Goal: Task Accomplishment & Management: Manage account settings

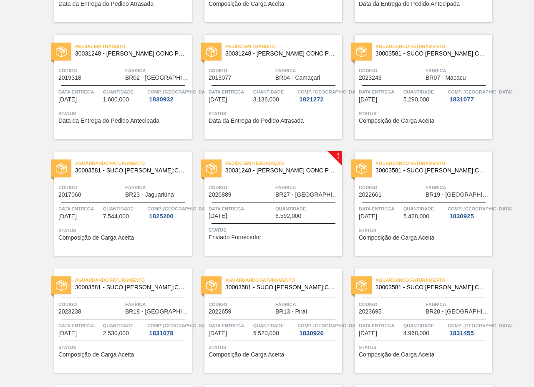
scroll to position [982, 0]
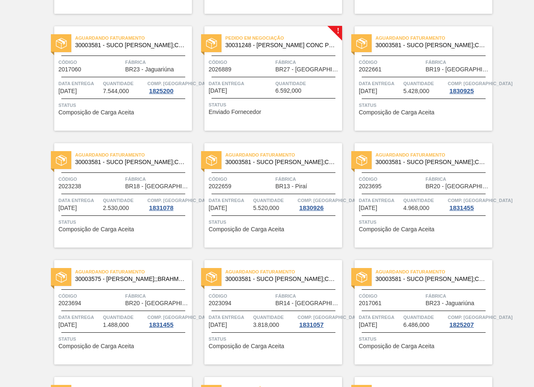
click at [265, 88] on div "Data entrega 15/09/2025" at bounding box center [241, 86] width 65 height 15
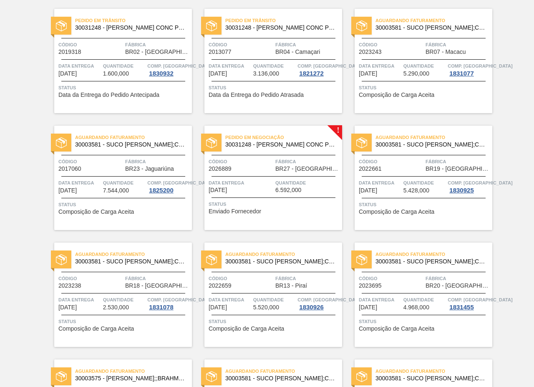
scroll to position [876, 0]
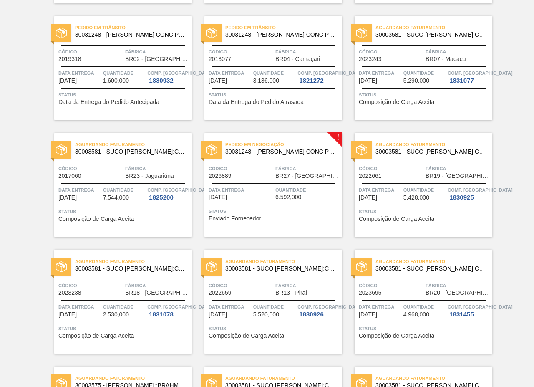
click at [291, 137] on div "Pedido em Negociação 30031248 - SUCO LARANJA CONC PRESV 63 5 KG Código 2026889 …" at bounding box center [273, 185] width 138 height 104
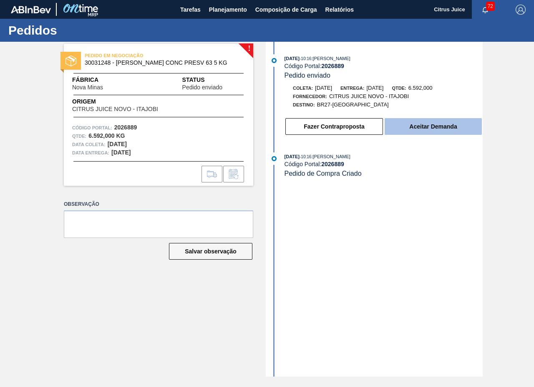
click at [412, 126] on button "Aceitar Demanda" at bounding box center [433, 126] width 97 height 17
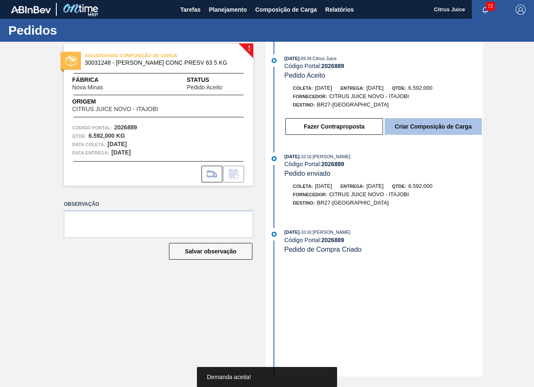
click at [415, 126] on button "Criar Composição de Carga" at bounding box center [433, 126] width 97 height 17
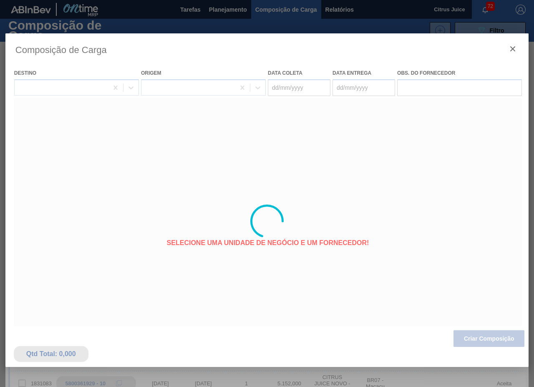
type coleta "[DATE]"
type entrega "[DATE]"
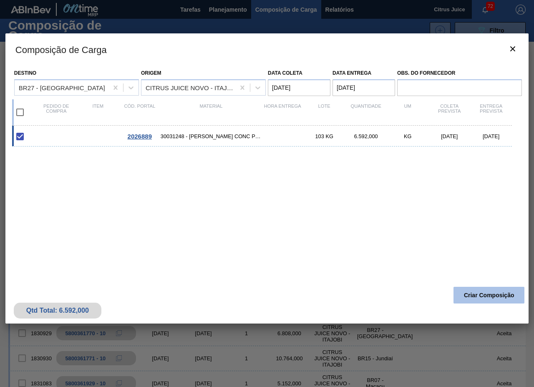
click at [462, 291] on button "Criar Composição" at bounding box center [488, 295] width 71 height 17
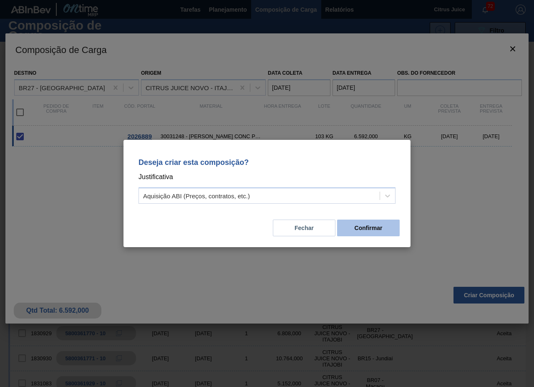
click at [365, 227] on button "Confirmar" at bounding box center [368, 227] width 63 height 17
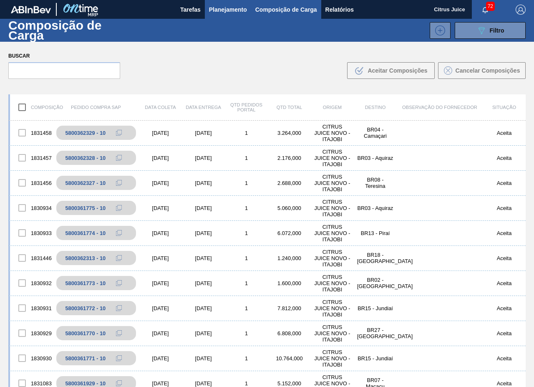
click at [228, 10] on span "Planejamento" at bounding box center [228, 10] width 38 height 10
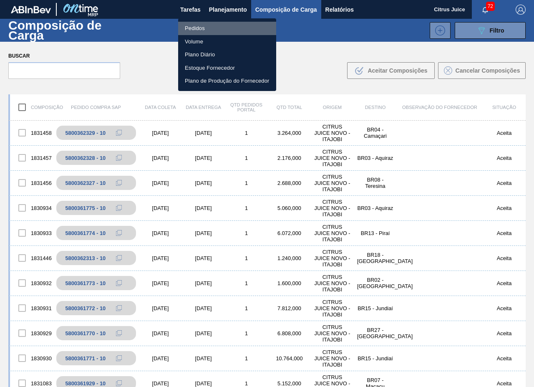
click at [205, 27] on li "Pedidos" at bounding box center [227, 28] width 98 height 13
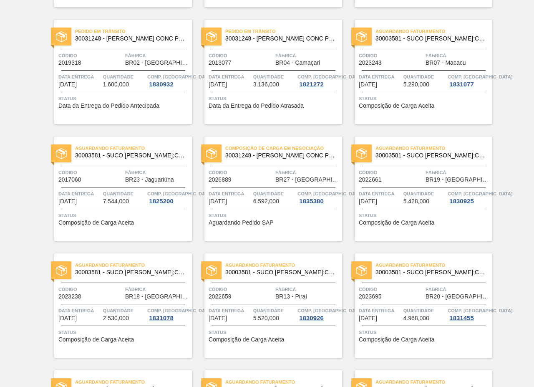
scroll to position [918, 0]
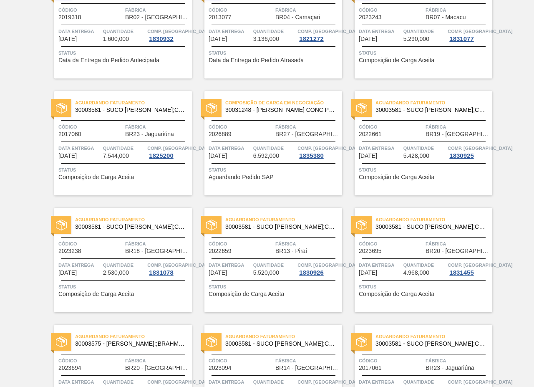
click at [259, 122] on div "Composição de Carga em Negociação 30031248 - SUCO LARANJA CONC PRESV 63 5 KG Có…" at bounding box center [273, 143] width 138 height 104
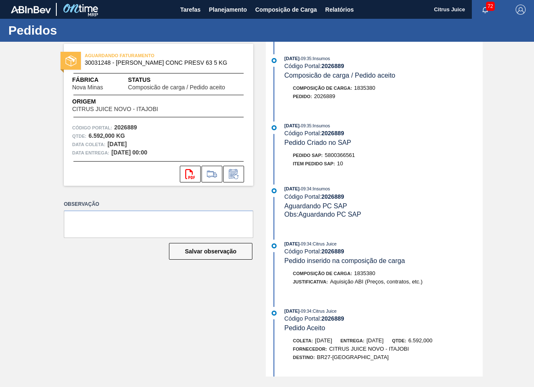
click at [342, 157] on span "5800366561" at bounding box center [340, 155] width 30 height 6
copy span "5800366561"
click at [238, 10] on span "Planejamento" at bounding box center [228, 10] width 38 height 10
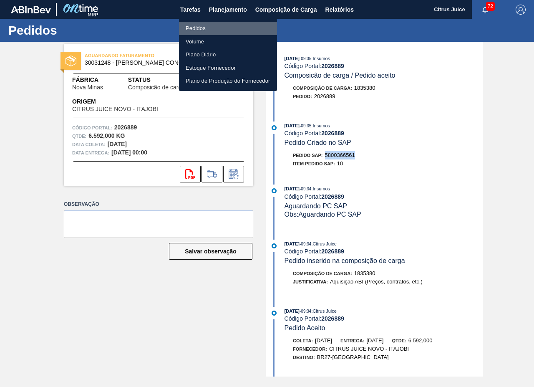
click at [200, 27] on li "Pedidos" at bounding box center [228, 28] width 98 height 13
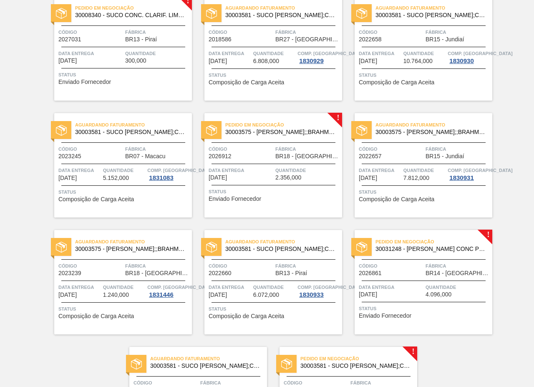
scroll to position [1585, 0]
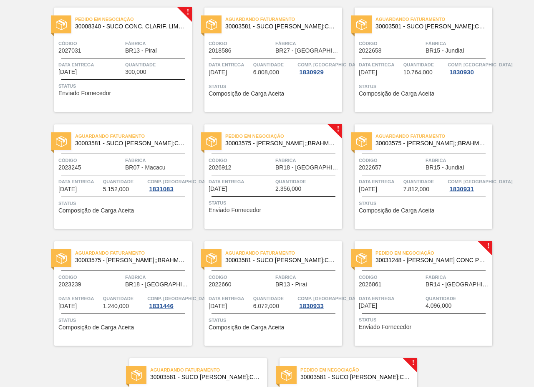
click at [159, 68] on span "Quantidade" at bounding box center [157, 64] width 65 height 8
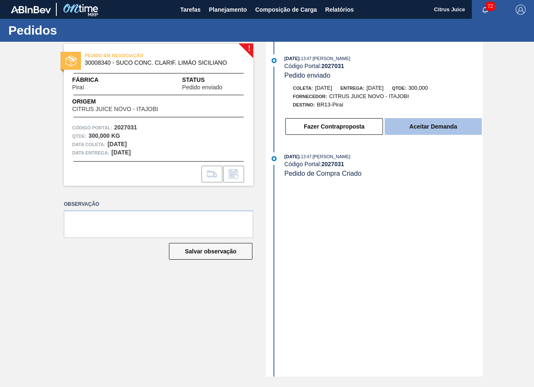
click at [412, 124] on button "Aceitar Demanda" at bounding box center [433, 126] width 97 height 17
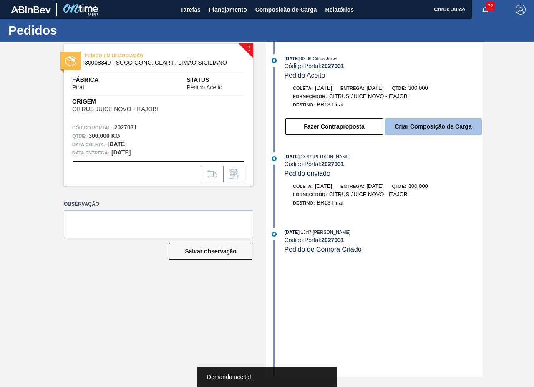
click at [413, 126] on button "Criar Composição de Carga" at bounding box center [433, 126] width 97 height 17
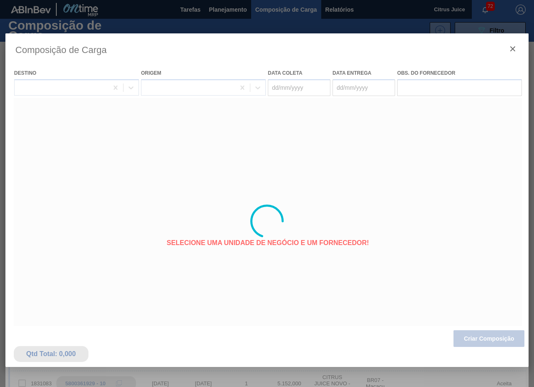
type coleta "[DATE]"
type entrega "[DATE]"
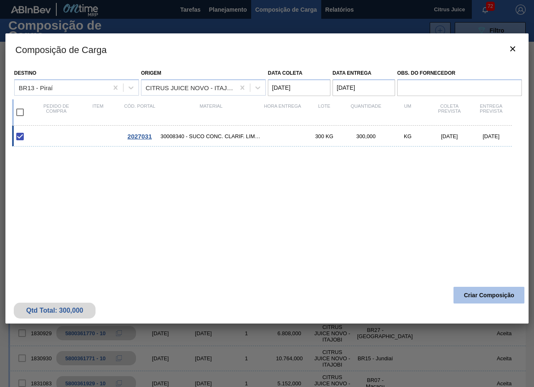
click at [478, 294] on button "Criar Composição" at bounding box center [488, 295] width 71 height 17
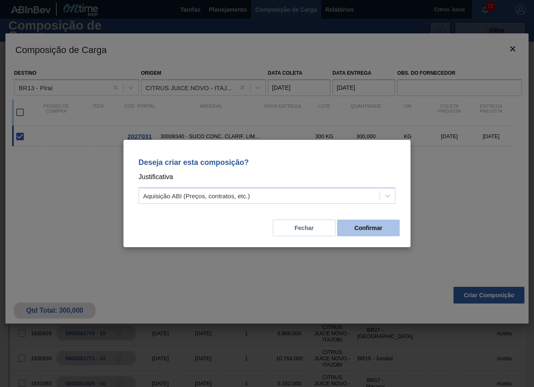
click at [375, 232] on button "Confirmar" at bounding box center [368, 227] width 63 height 17
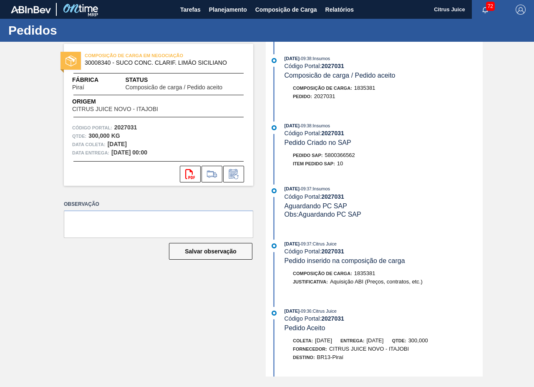
click at [337, 155] on span "5800366562" at bounding box center [340, 155] width 30 height 6
copy span "5800366562"
click at [236, 8] on span "Planejamento" at bounding box center [228, 10] width 38 height 10
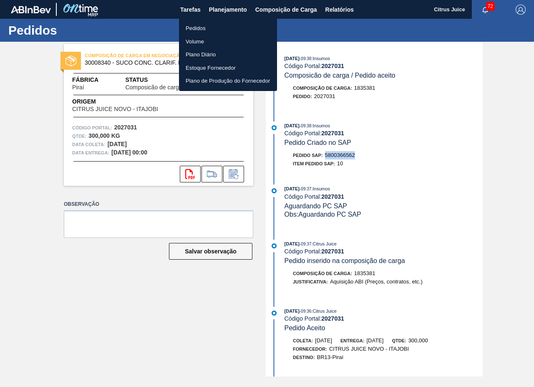
click at [217, 30] on li "Pedidos" at bounding box center [228, 28] width 98 height 13
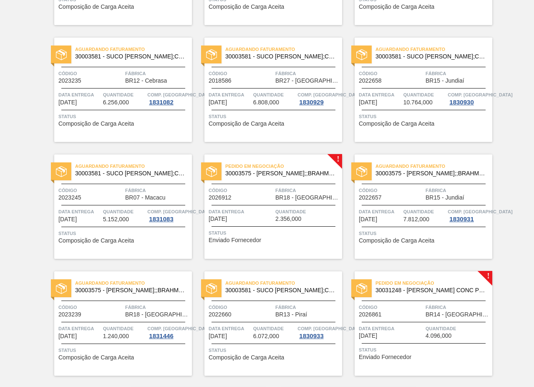
scroll to position [1692, 0]
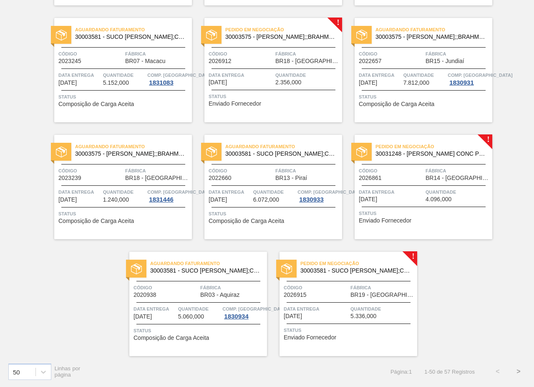
click at [292, 69] on div "Pedido em Negociação 30003575 - SUCO CONCENT LIMAO;;BRAHMA;BOMBONA 62KG; Código…" at bounding box center [273, 70] width 138 height 104
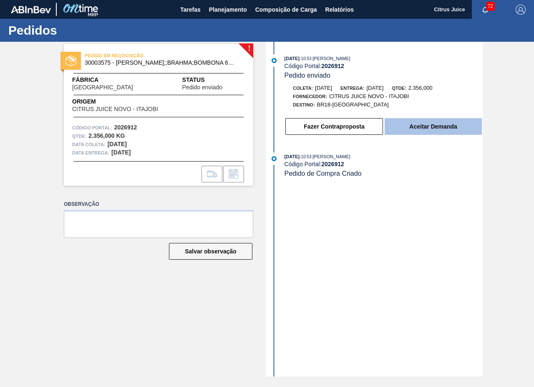
click at [436, 130] on button "Aceitar Demanda" at bounding box center [433, 126] width 97 height 17
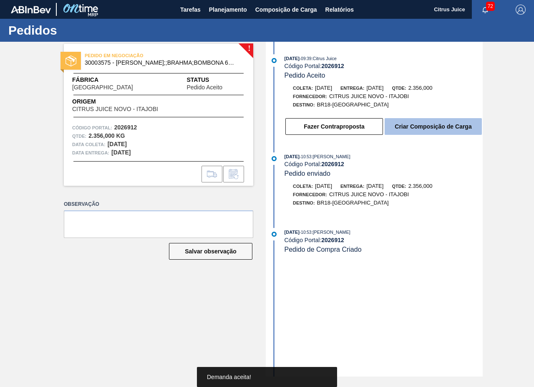
click at [423, 127] on button "Criar Composição de Carga" at bounding box center [433, 126] width 97 height 17
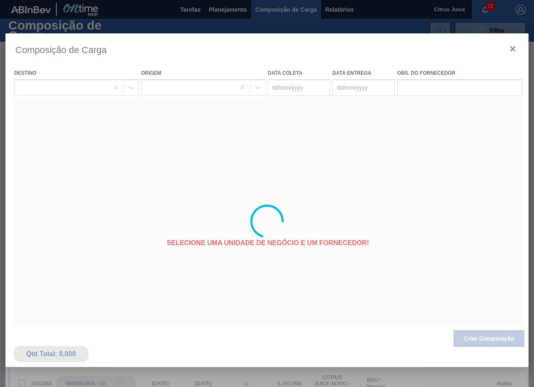
type coleta "[DATE]"
type entrega "[DATE]"
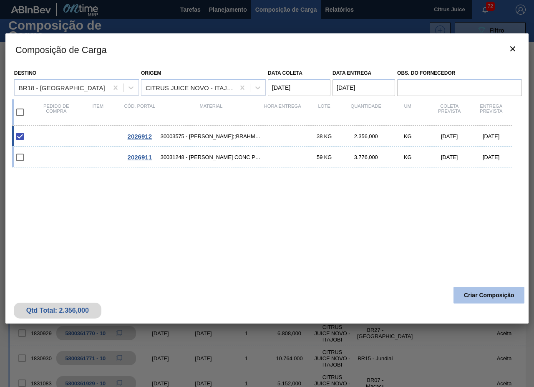
click at [491, 298] on button "Criar Composição" at bounding box center [488, 295] width 71 height 17
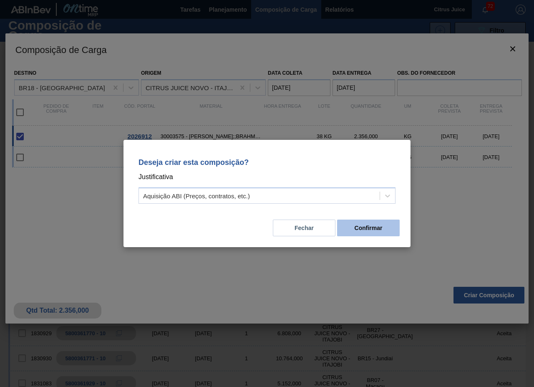
click at [371, 225] on button "Confirmar" at bounding box center [368, 227] width 63 height 17
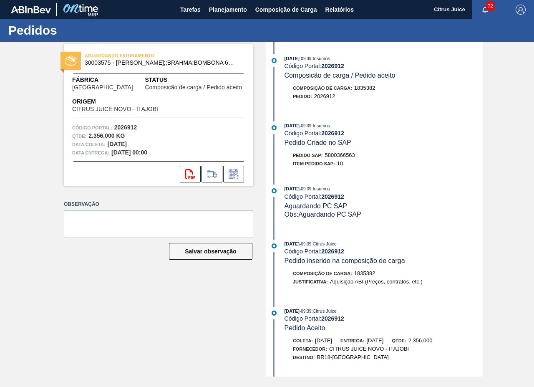
click at [341, 155] on span "5800366563" at bounding box center [340, 155] width 30 height 6
copy span "5800366563"
click at [222, 11] on span "Planejamento" at bounding box center [228, 10] width 38 height 10
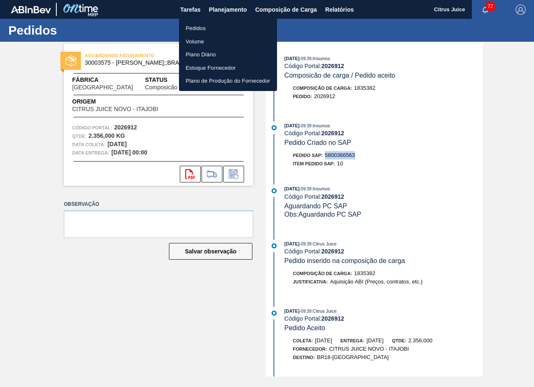
click at [200, 23] on li "Pedidos" at bounding box center [228, 28] width 98 height 13
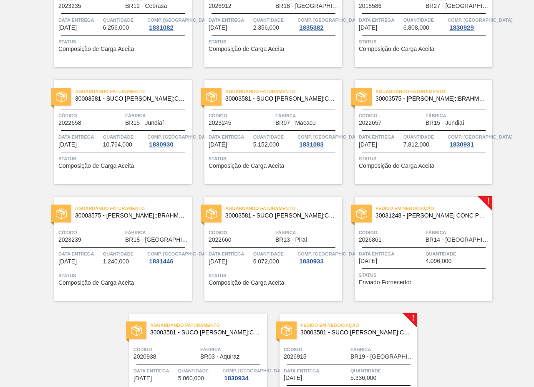
scroll to position [1692, 0]
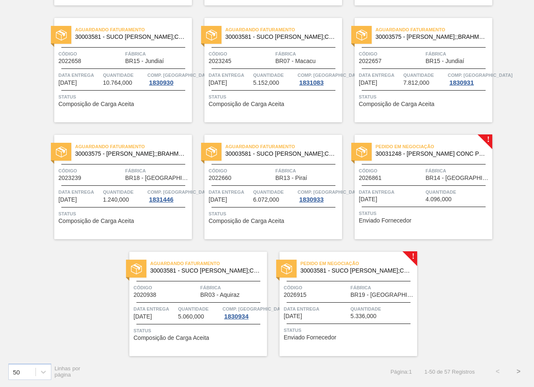
click at [462, 154] on span "30031248 - SUCO LARANJA CONC PRESV 63 5 KG" at bounding box center [430, 154] width 110 height 6
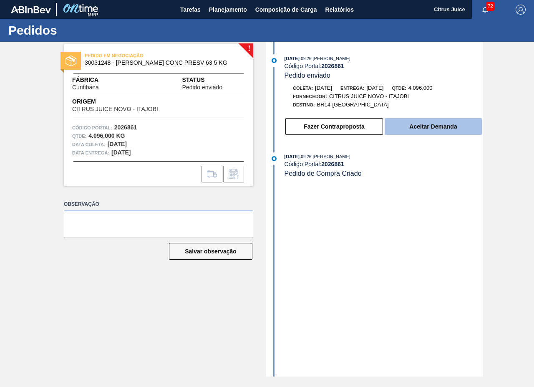
click at [435, 131] on button "Aceitar Demanda" at bounding box center [433, 126] width 97 height 17
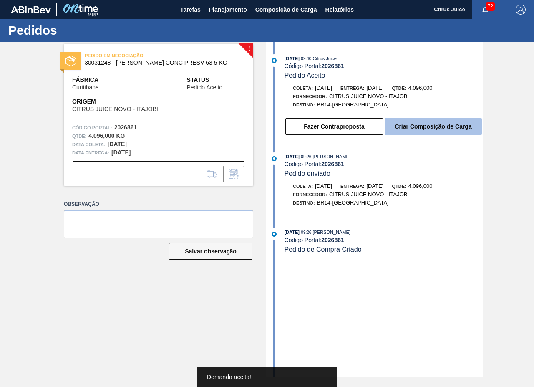
click at [426, 128] on button "Criar Composição de Carga" at bounding box center [433, 126] width 97 height 17
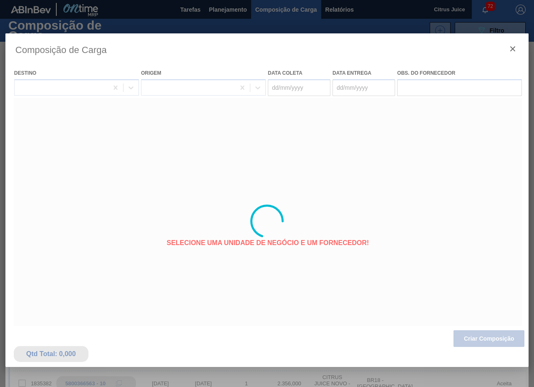
type coleta "[DATE]"
type entrega "[DATE]"
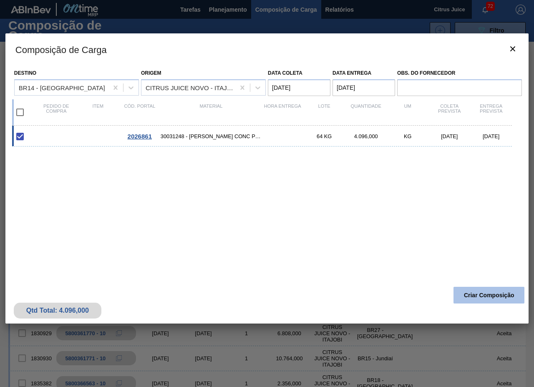
click at [494, 301] on button "Criar Composição" at bounding box center [488, 295] width 71 height 17
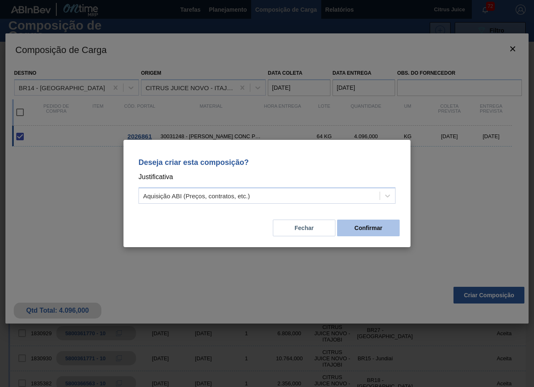
click at [385, 228] on button "Confirmar" at bounding box center [368, 227] width 63 height 17
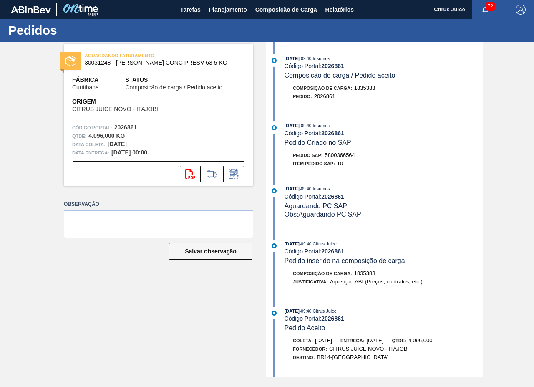
click at [350, 156] on span "5800366564" at bounding box center [340, 155] width 30 height 6
copy span "5800366564"
click at [233, 10] on span "Planejamento" at bounding box center [228, 10] width 38 height 10
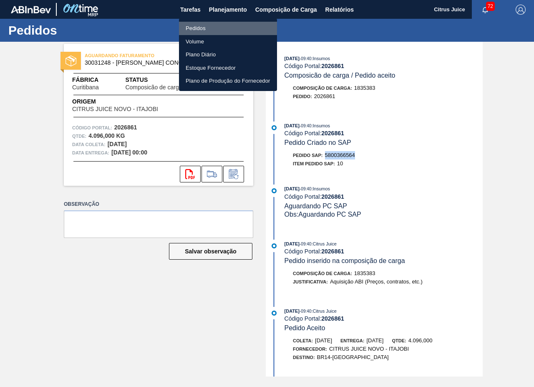
click at [221, 28] on li "Pedidos" at bounding box center [228, 28] width 98 height 13
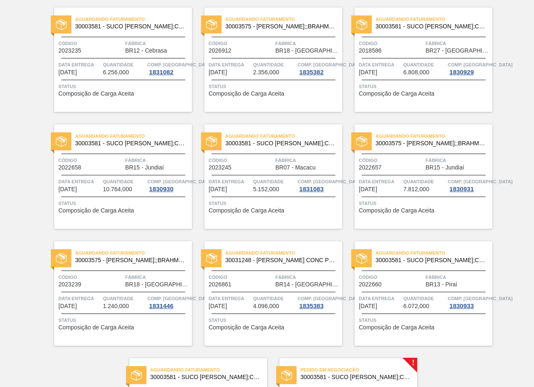
scroll to position [1692, 0]
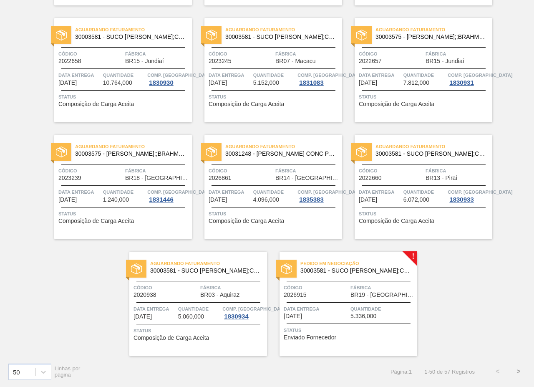
click at [373, 310] on span "Quantidade" at bounding box center [382, 309] width 65 height 8
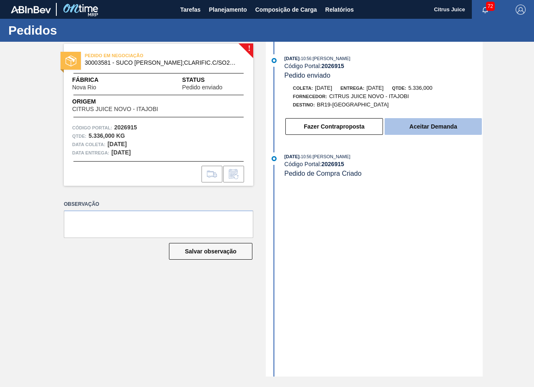
click at [432, 128] on button "Aceitar Demanda" at bounding box center [433, 126] width 97 height 17
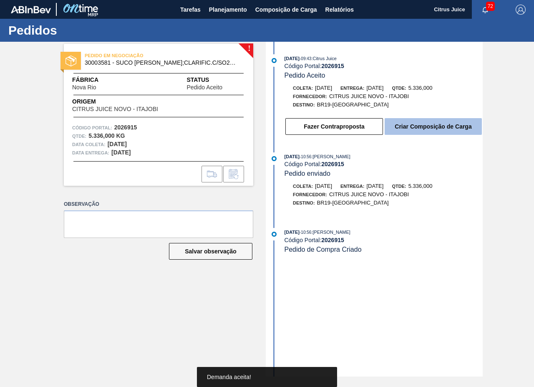
click at [413, 128] on button "Criar Composição de Carga" at bounding box center [433, 126] width 97 height 17
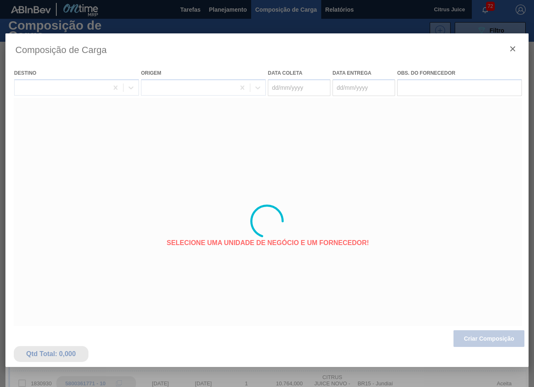
type coleta "[DATE]"
type entrega "[DATE]"
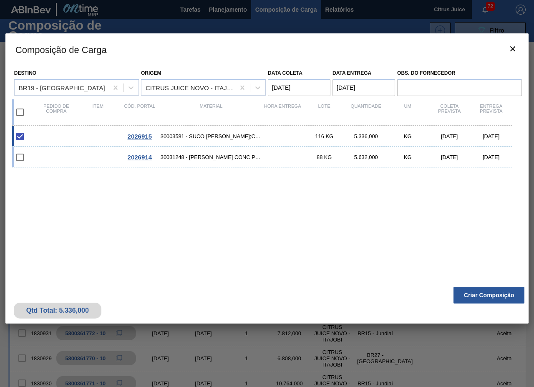
click at [501, 304] on div "Qtd Total: 5.336,000 Criar Composição" at bounding box center [266, 302] width 523 height 41
click at [488, 285] on div "Qtd Total: 5.336,000 Criar Composição" at bounding box center [266, 302] width 523 height 41
click at [487, 288] on button "Criar Composição" at bounding box center [488, 295] width 71 height 17
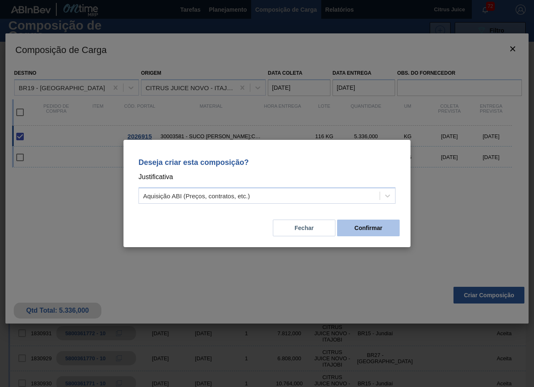
click at [390, 232] on button "Confirmar" at bounding box center [368, 227] width 63 height 17
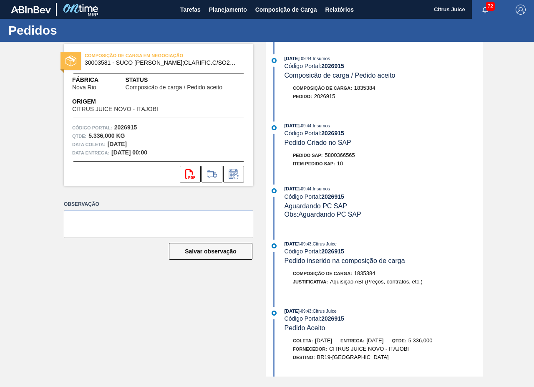
click at [344, 154] on span "5800366565" at bounding box center [340, 155] width 30 height 6
copy span "5800366565"
click at [224, 10] on span "Planejamento" at bounding box center [228, 10] width 38 height 10
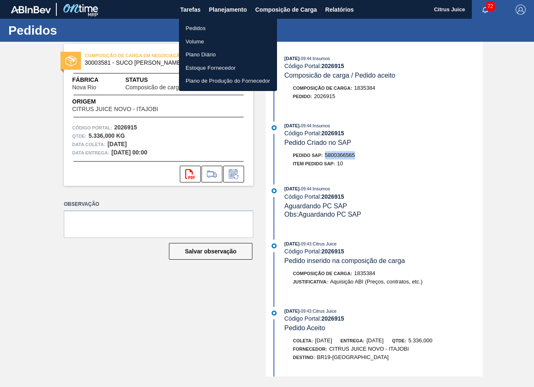
click at [194, 28] on li "Pedidos" at bounding box center [228, 28] width 98 height 13
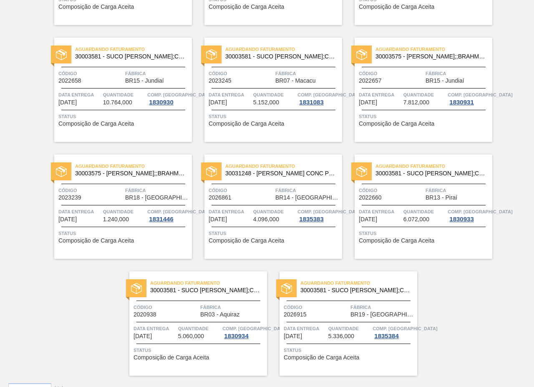
scroll to position [1692, 0]
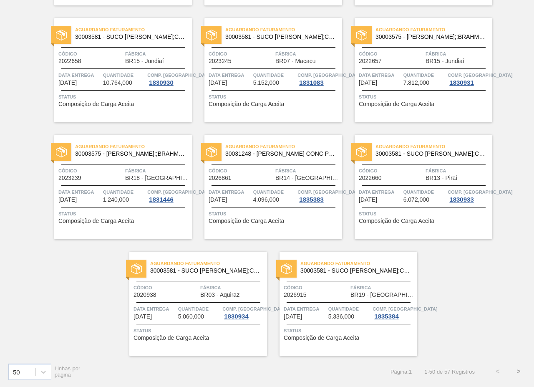
click at [517, 372] on button ">" at bounding box center [518, 371] width 21 height 21
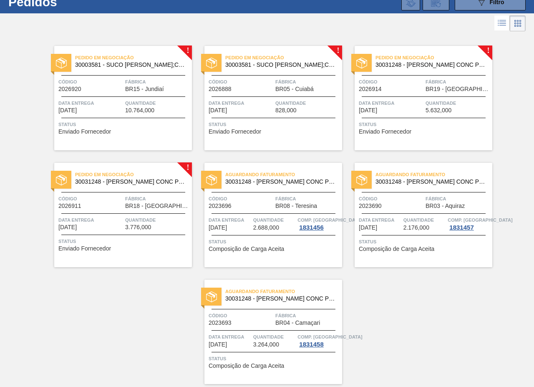
scroll to position [0, 0]
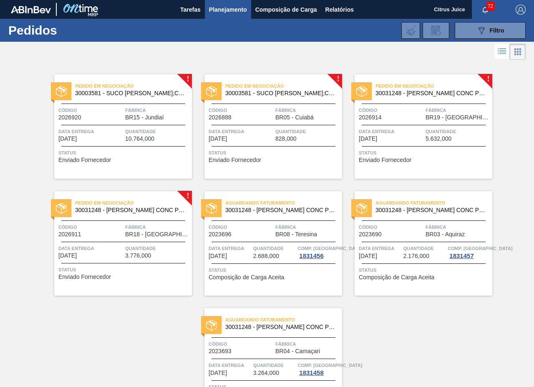
click at [130, 125] on div at bounding box center [123, 125] width 124 height 0
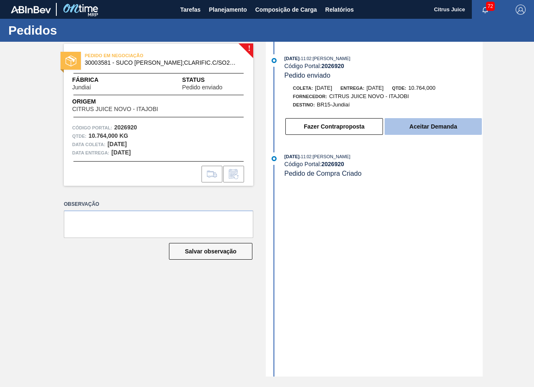
click at [430, 122] on button "Aceitar Demanda" at bounding box center [433, 126] width 97 height 17
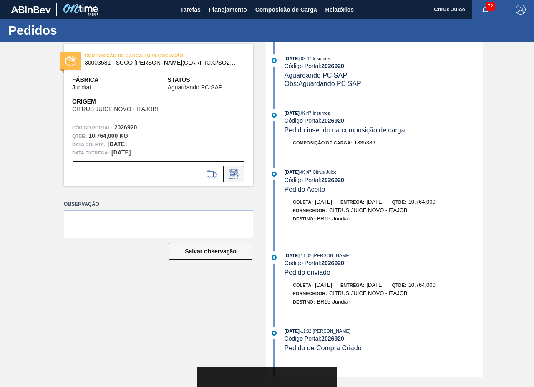
click at [233, 171] on icon at bounding box center [233, 174] width 9 height 10
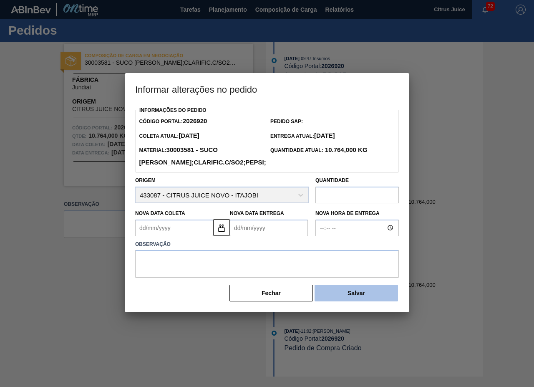
click at [364, 299] on button "Salvar" at bounding box center [356, 293] width 83 height 17
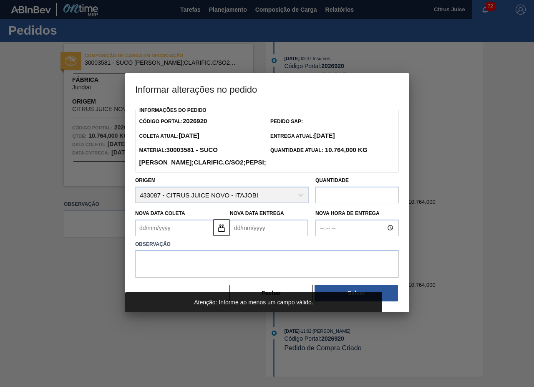
click at [378, 53] on div at bounding box center [267, 193] width 534 height 387
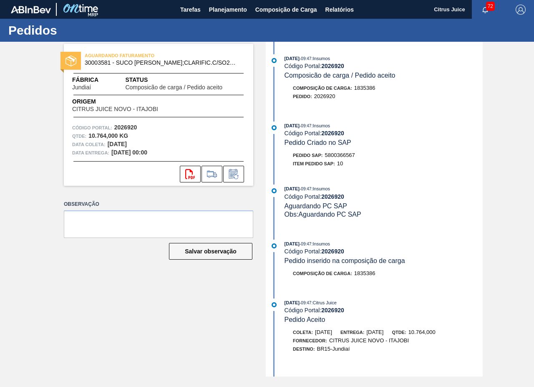
click at [345, 155] on span "5800366567" at bounding box center [340, 155] width 30 height 6
copy span "5800366567"
click at [223, 11] on span "Planejamento" at bounding box center [228, 10] width 38 height 10
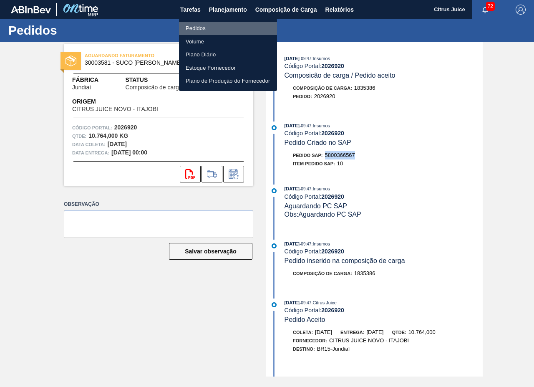
click at [213, 28] on li "Pedidos" at bounding box center [228, 28] width 98 height 13
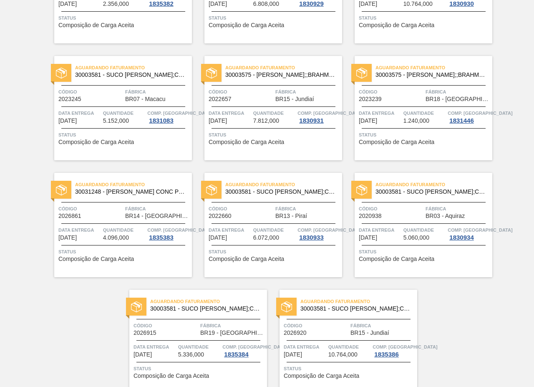
scroll to position [1692, 0]
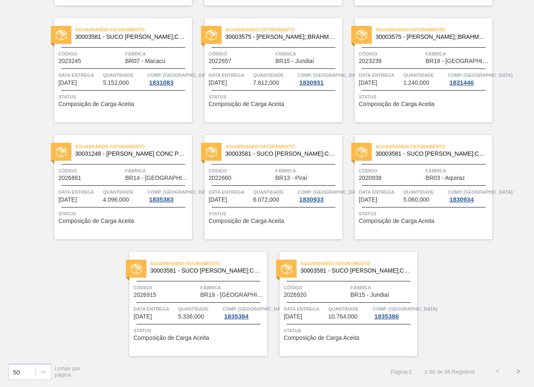
click at [517, 373] on button ">" at bounding box center [518, 371] width 21 height 21
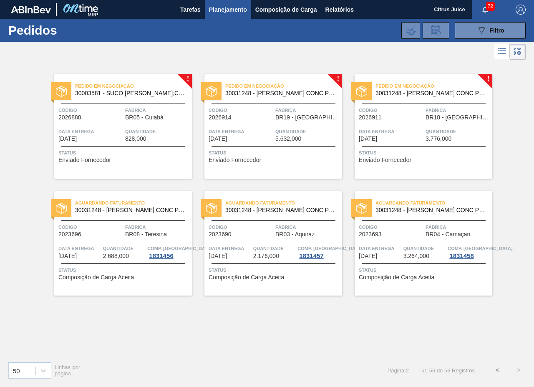
scroll to position [0, 0]
click at [133, 106] on span "Fábrica" at bounding box center [157, 110] width 65 height 8
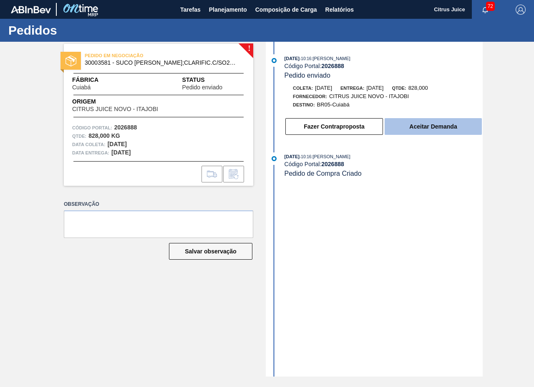
click at [429, 122] on button "Aceitar Demanda" at bounding box center [433, 126] width 97 height 17
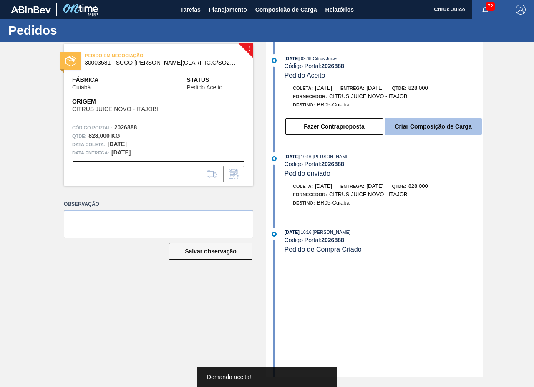
click at [423, 126] on button "Criar Composição de Carga" at bounding box center [433, 126] width 97 height 17
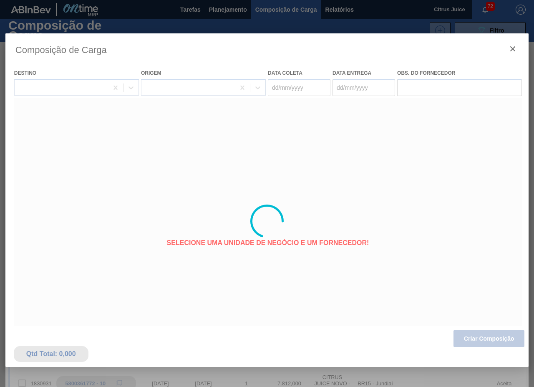
type coleta "[DATE]"
type entrega "[DATE]"
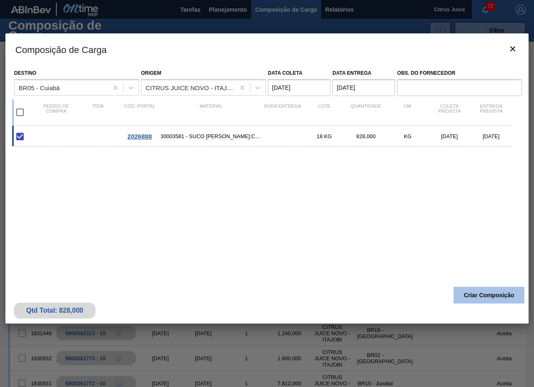
click at [485, 291] on button "Criar Composição" at bounding box center [488, 295] width 71 height 17
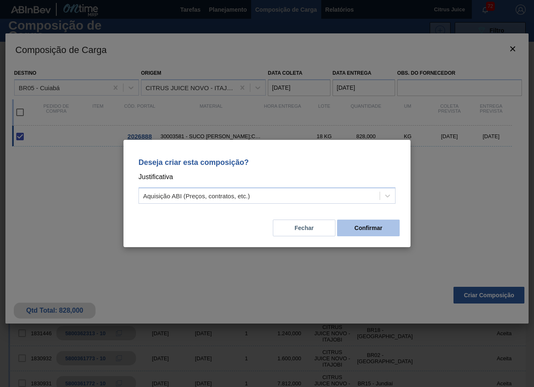
click at [363, 227] on button "Confirmar" at bounding box center [368, 227] width 63 height 17
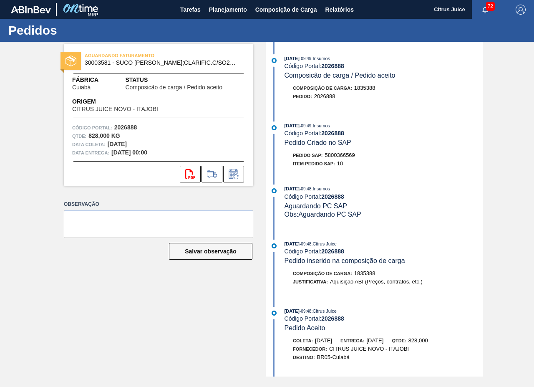
click at [345, 157] on span "5800366569" at bounding box center [340, 155] width 30 height 6
copy span "5800366569"
drag, startPoint x: 230, startPoint y: 0, endPoint x: 237, endPoint y: 23, distance: 23.8
click at [230, 0] on button "Planejamento" at bounding box center [228, 9] width 46 height 19
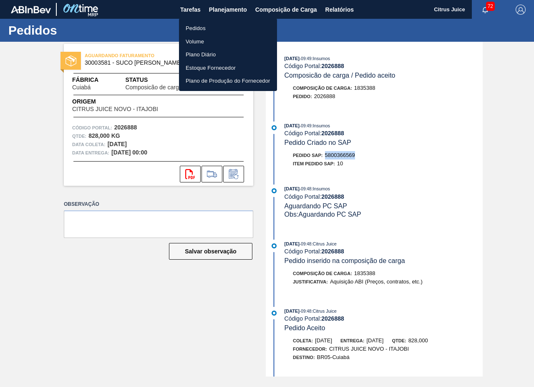
click at [192, 28] on li "Pedidos" at bounding box center [228, 28] width 98 height 13
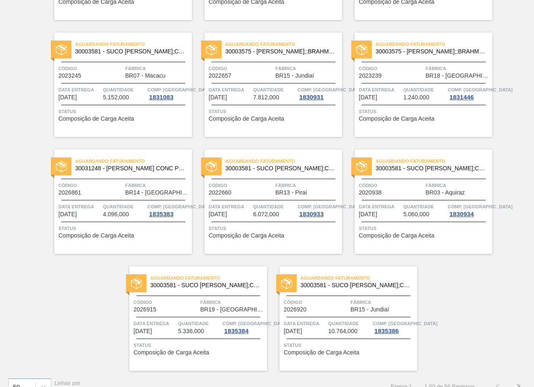
scroll to position [1692, 0]
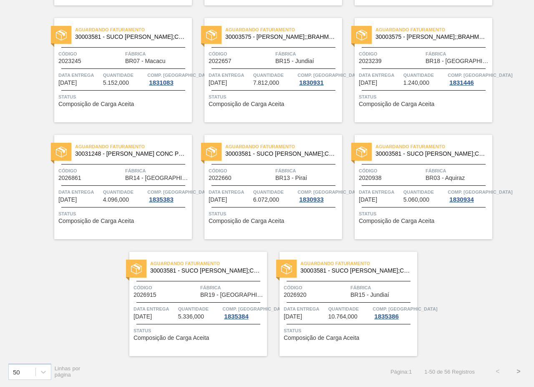
click at [519, 370] on button ">" at bounding box center [518, 371] width 21 height 21
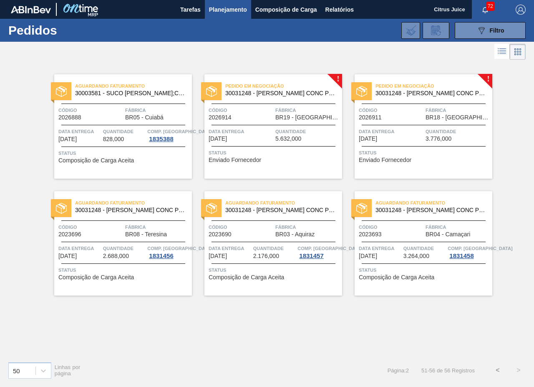
scroll to position [0, 0]
click at [311, 124] on div "Pedido em Negociação 30031248 - SUCO LARANJA CONC PRESV 63 5 KG Código 2026914 …" at bounding box center [273, 126] width 138 height 104
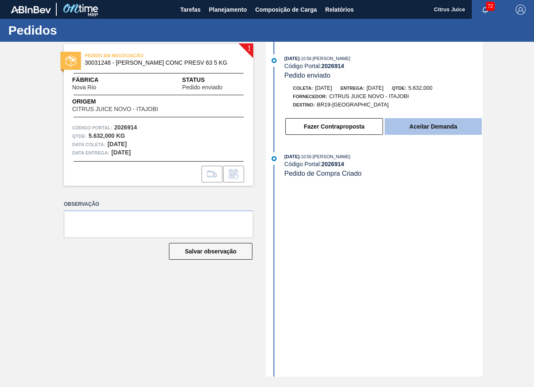
click at [461, 134] on button "Aceitar Demanda" at bounding box center [433, 126] width 97 height 17
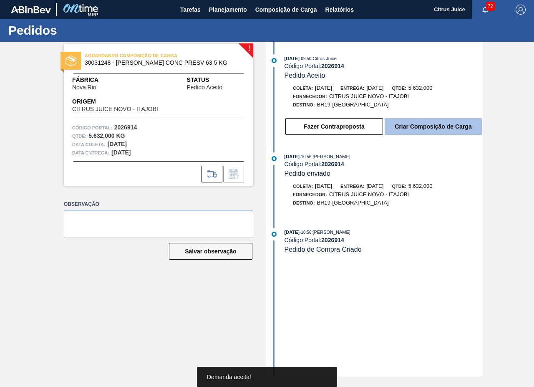
click at [436, 127] on button "Criar Composição de Carga" at bounding box center [433, 126] width 97 height 17
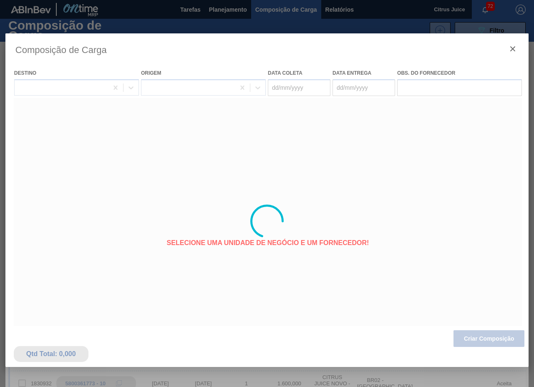
type coleta "05/10/2025"
type entrega "06/10/2025"
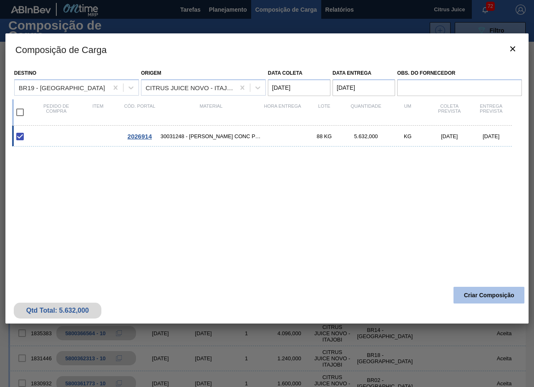
click at [507, 295] on button "Criar Composição" at bounding box center [488, 295] width 71 height 17
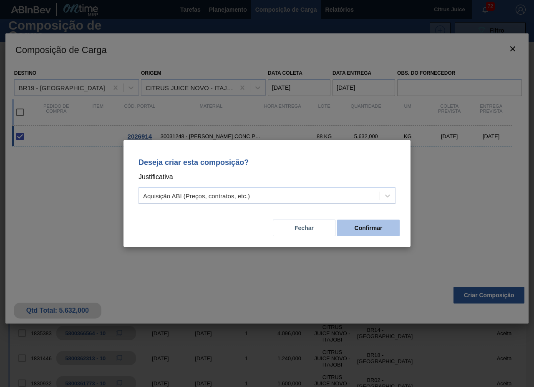
click at [375, 223] on button "Confirmar" at bounding box center [368, 227] width 63 height 17
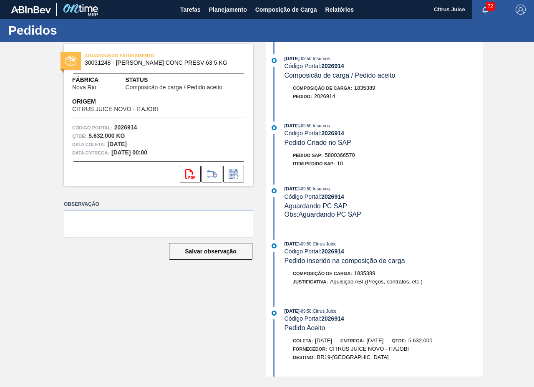
click at [344, 155] on span "5800366570" at bounding box center [340, 155] width 30 height 6
copy span "5800366570"
drag, startPoint x: 232, startPoint y: 9, endPoint x: 233, endPoint y: 25, distance: 15.9
click at [232, 9] on span "Planejamento" at bounding box center [228, 10] width 38 height 10
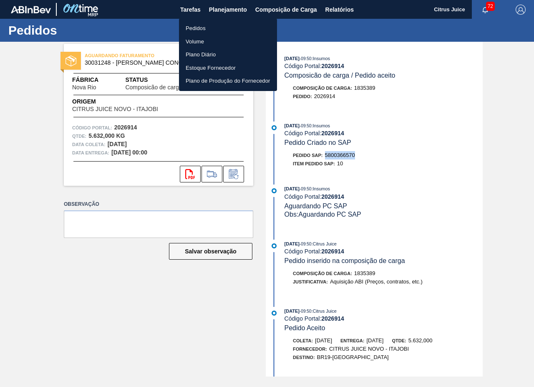
click at [208, 28] on li "Pedidos" at bounding box center [228, 28] width 98 height 13
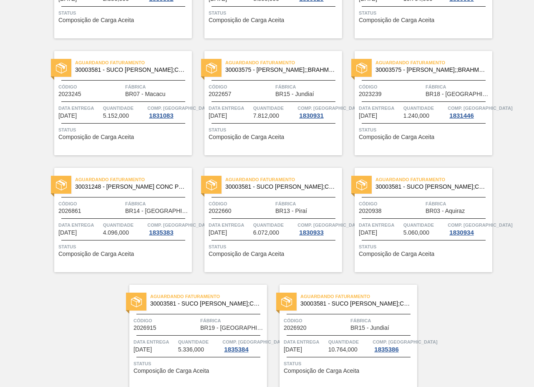
scroll to position [1692, 0]
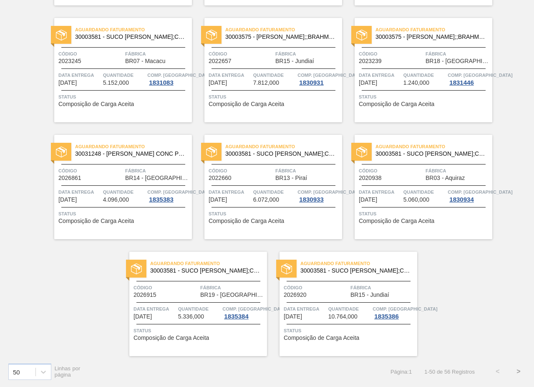
click at [514, 370] on button ">" at bounding box center [518, 371] width 21 height 21
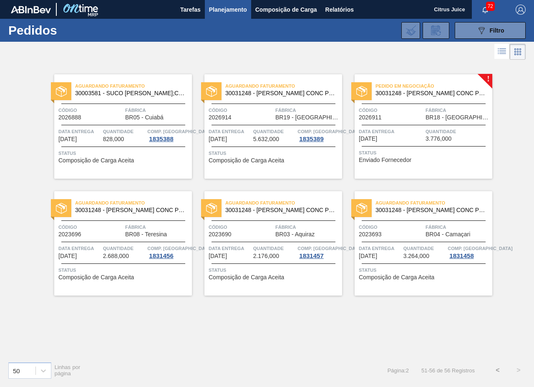
scroll to position [0, 0]
click at [405, 131] on span "Data entrega" at bounding box center [391, 131] width 65 height 8
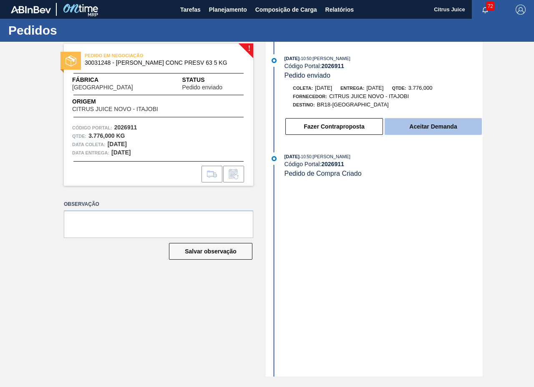
click at [441, 125] on button "Aceitar Demanda" at bounding box center [433, 126] width 97 height 17
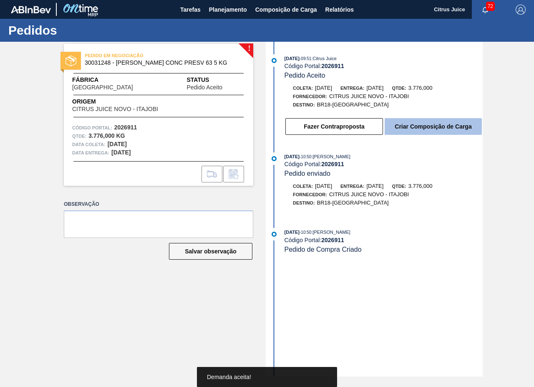
click at [426, 128] on button "Criar Composição de Carga" at bounding box center [433, 126] width 97 height 17
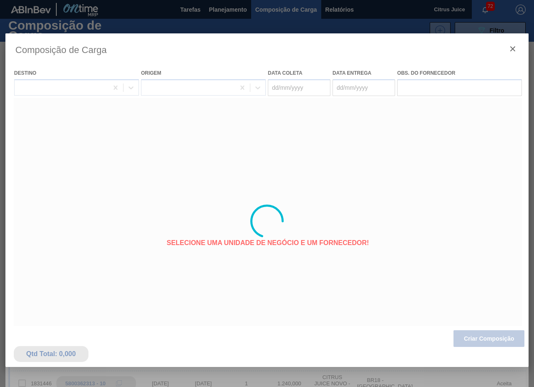
type coleta "[DATE]"
type entrega "[DATE]"
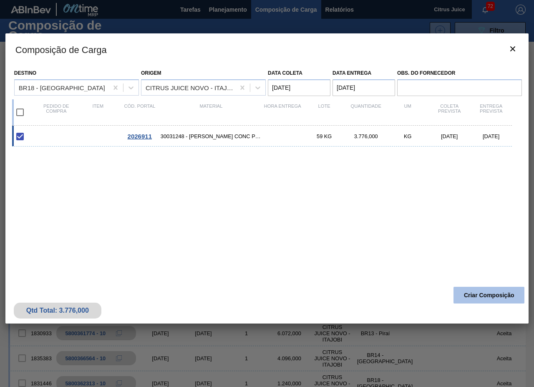
click at [474, 289] on button "Criar Composição" at bounding box center [488, 295] width 71 height 17
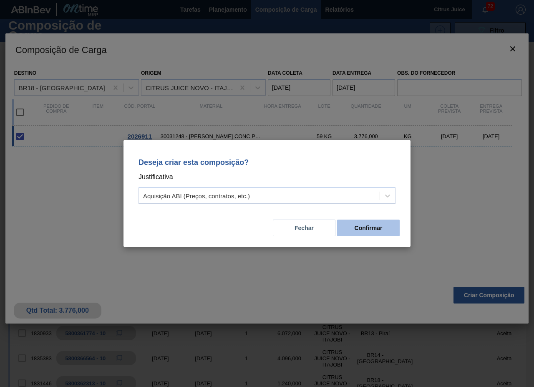
click at [385, 229] on button "Confirmar" at bounding box center [368, 227] width 63 height 17
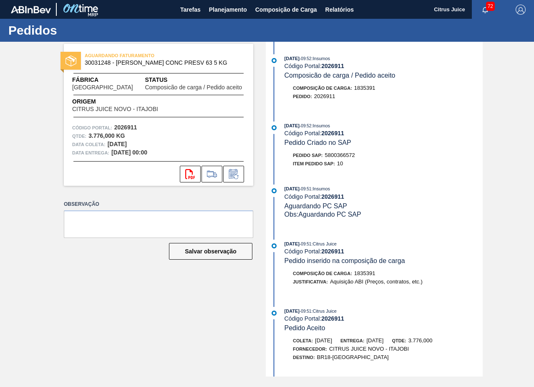
click at [341, 151] on div "[DATE] 09:52 : Insumos Código Portal: 2026911 Pedido Criado no SAP Pedido SAP: …" at bounding box center [375, 146] width 215 height 50
click at [347, 156] on span "5800366572" at bounding box center [340, 155] width 30 height 6
copy span "5800366572"
